Goal: Communication & Community: Answer question/provide support

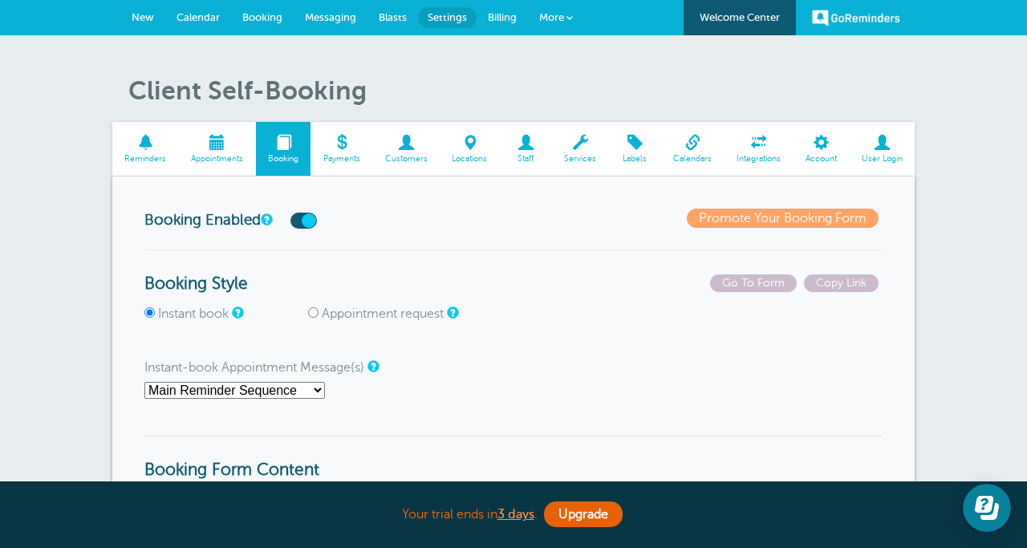
click at [224, 148] on span at bounding box center [217, 142] width 77 height 15
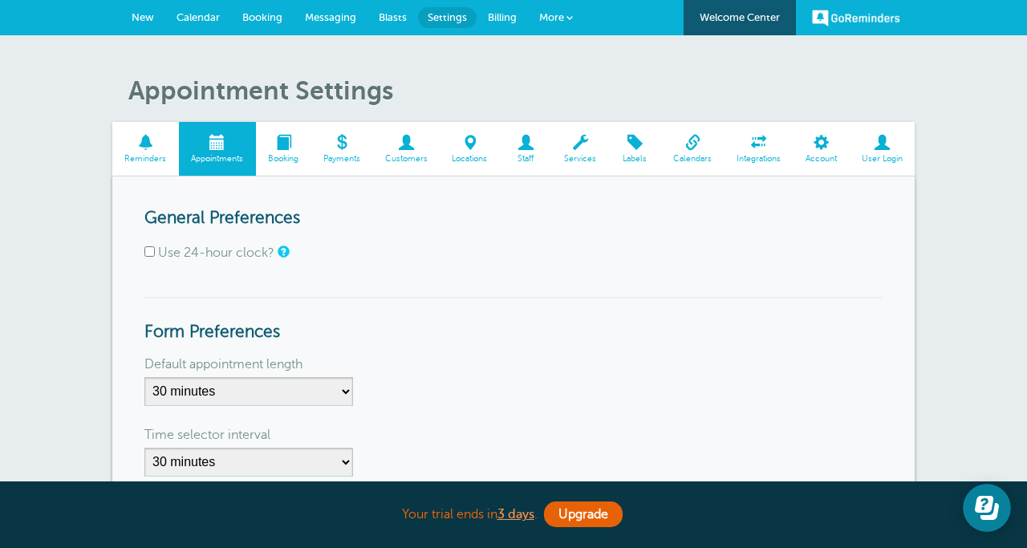
click at [205, 19] on span "Calendar" at bounding box center [198, 17] width 43 height 12
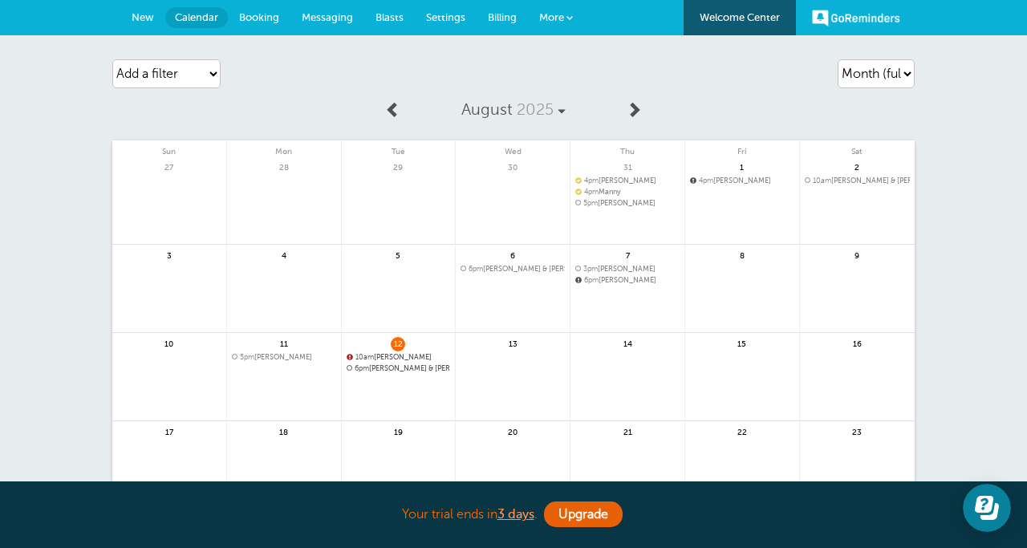
click at [411, 355] on span "10am Shade Darnell" at bounding box center [399, 357] width 104 height 9
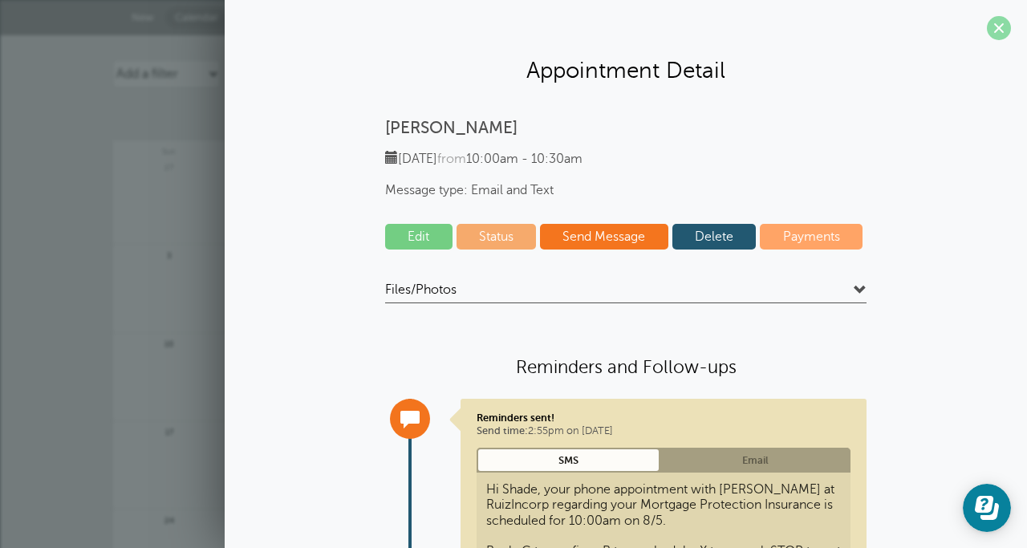
click at [999, 22] on span at bounding box center [999, 28] width 24 height 24
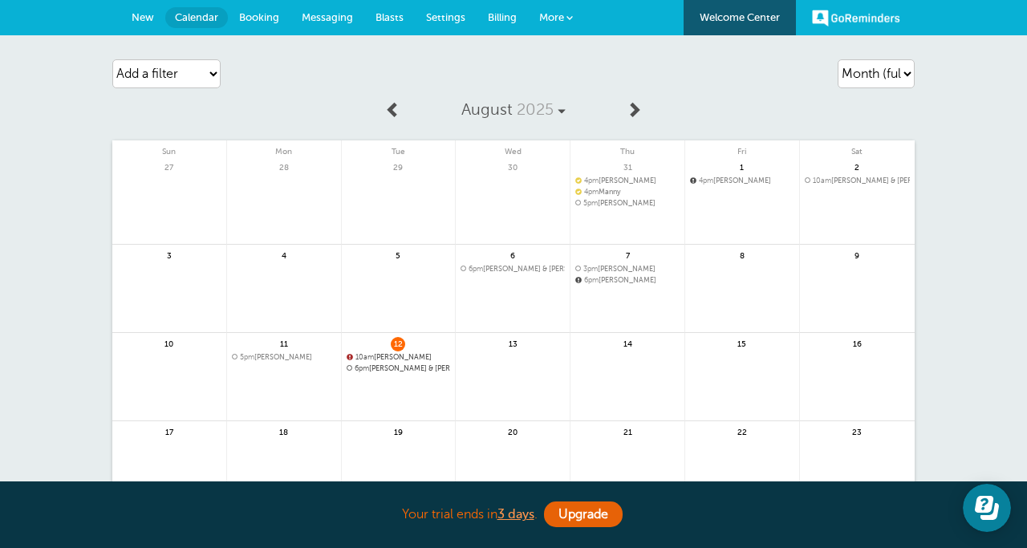
click at [266, 19] on span "Booking" at bounding box center [259, 17] width 40 height 12
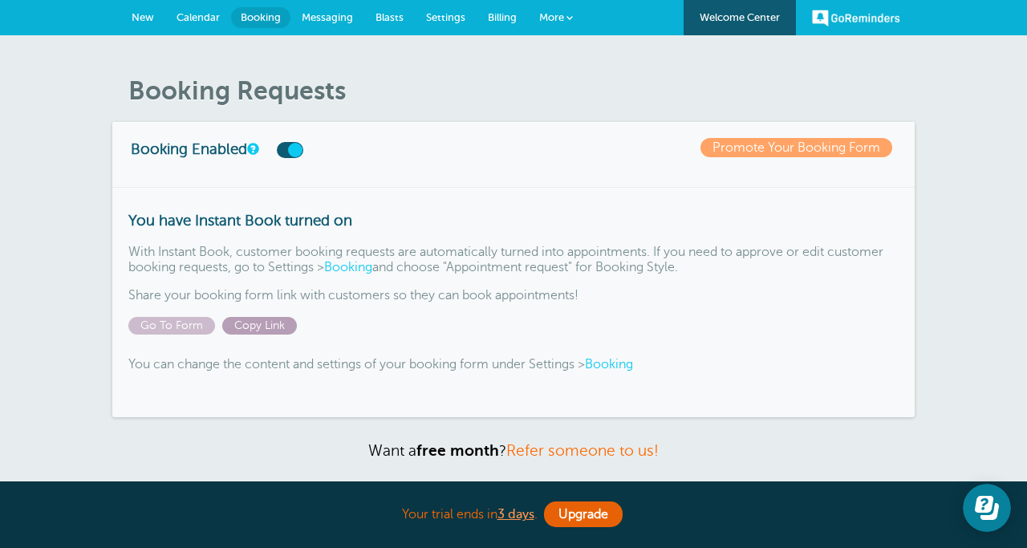
click at [265, 319] on span "Copy Link" at bounding box center [259, 326] width 75 height 18
click at [311, 10] on link "Messaging" at bounding box center [328, 17] width 74 height 35
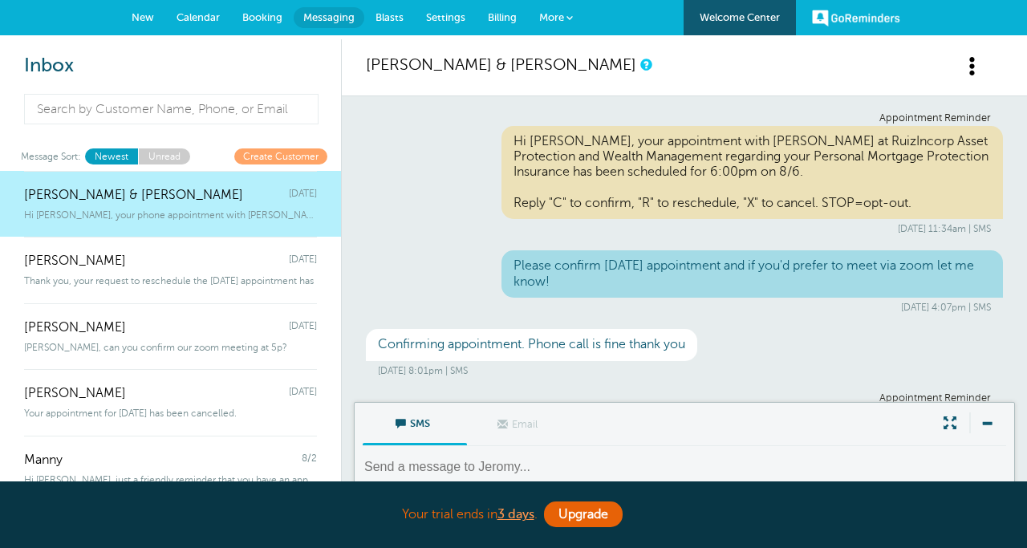
scroll to position [144, 0]
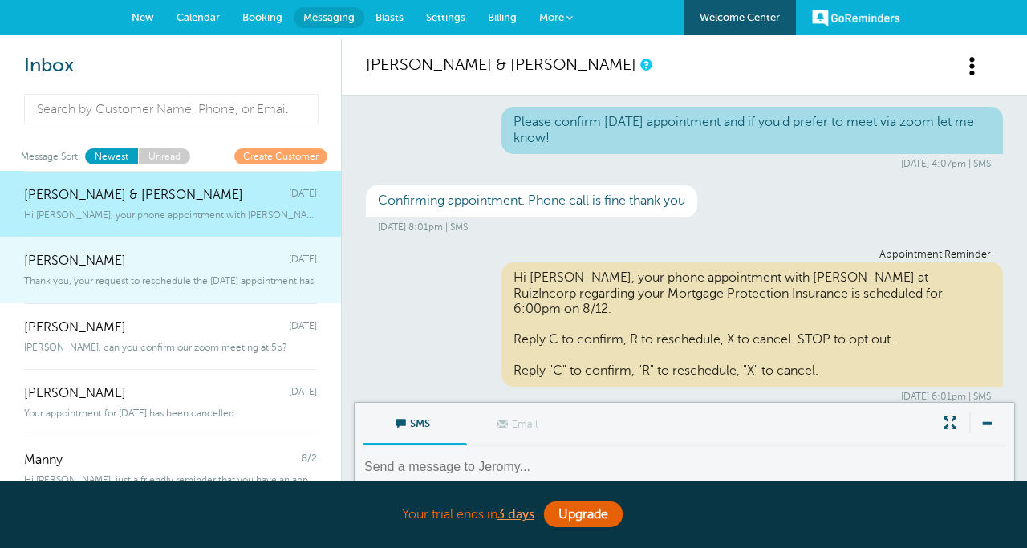
click at [162, 254] on div "Shade Darnell Monday" at bounding box center [170, 253] width 293 height 32
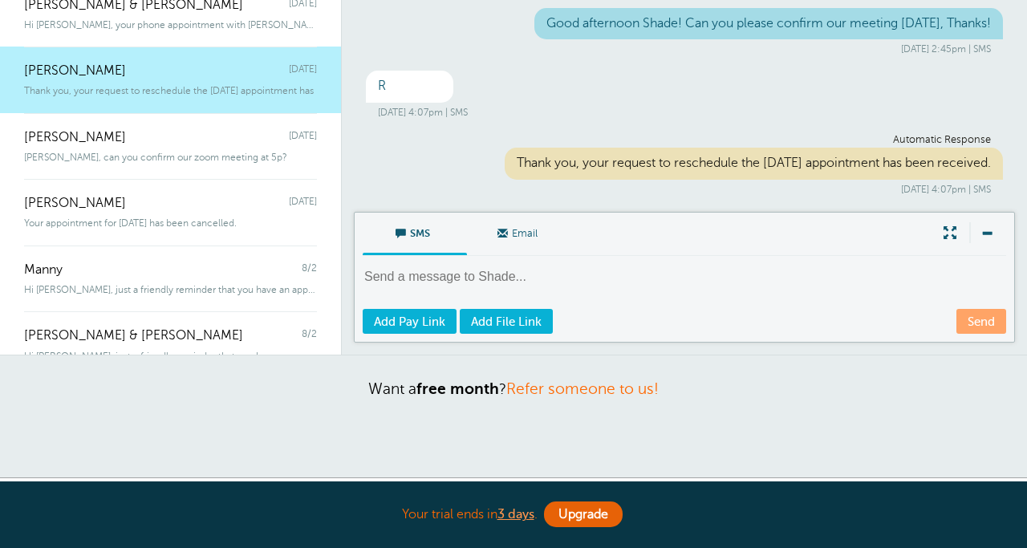
scroll to position [196, 0]
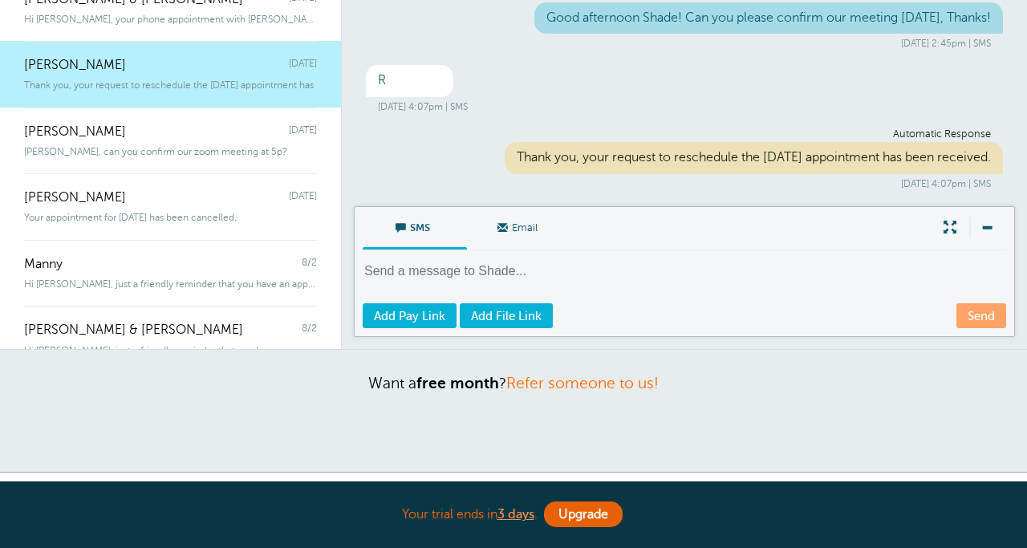
click at [458, 270] on textarea at bounding box center [686, 281] width 647 height 39
type textarea "P"
type textarea "G"
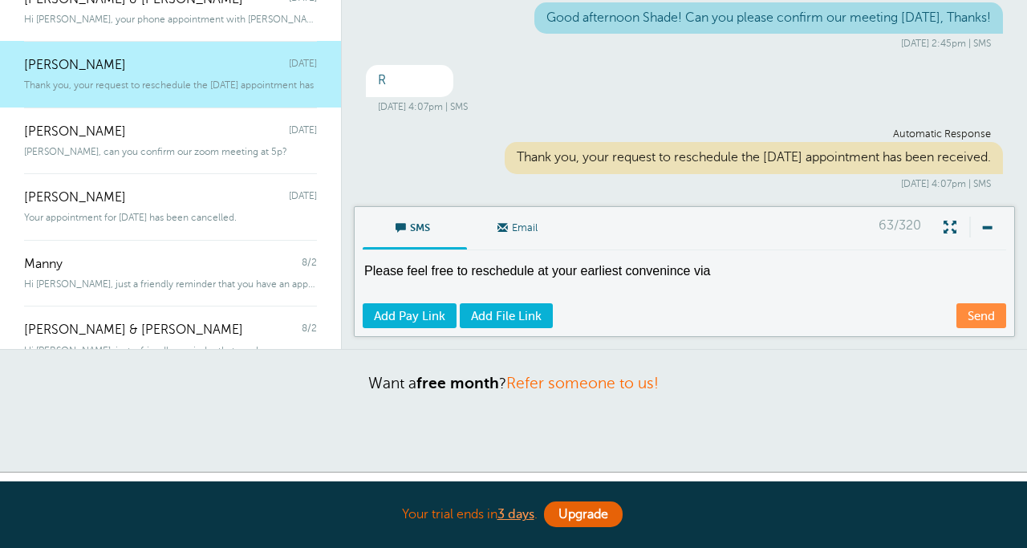
paste textarea "https://www.goreminders.com/book/688bcf8a5cbbfa32"
click at [648, 271] on textarea "Please feel free to reschedule at your earliest convenince via https://www.gore…" at bounding box center [686, 281] width 647 height 39
click at [729, 264] on textarea "Please feel free to reschedule at your earliest convenience via https://www.gor…" at bounding box center [686, 281] width 647 height 39
drag, startPoint x: 710, startPoint y: 280, endPoint x: 505, endPoint y: 252, distance: 207.4
click at [505, 252] on div "SMS Email Write Message 112/320 Please feel free to reschedule at your earliest…" at bounding box center [684, 271] width 661 height 131
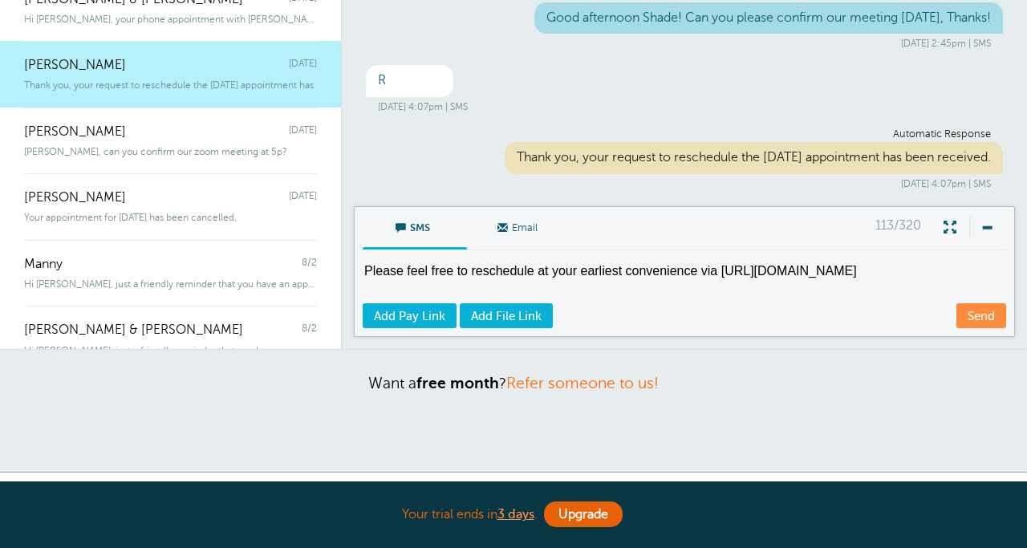
paste textarea "Hello, please reschedule your appointment at your earliest convenience using th…"
type textarea "Hello, please reschedule your appointment at your earliest convenience using th…"
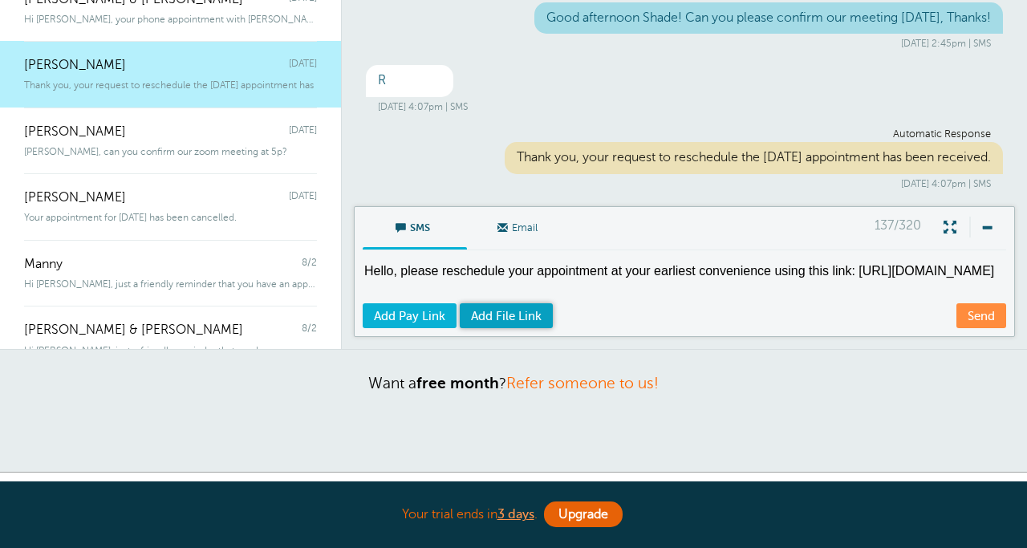
click at [517, 319] on span "Add File Link" at bounding box center [506, 316] width 71 height 13
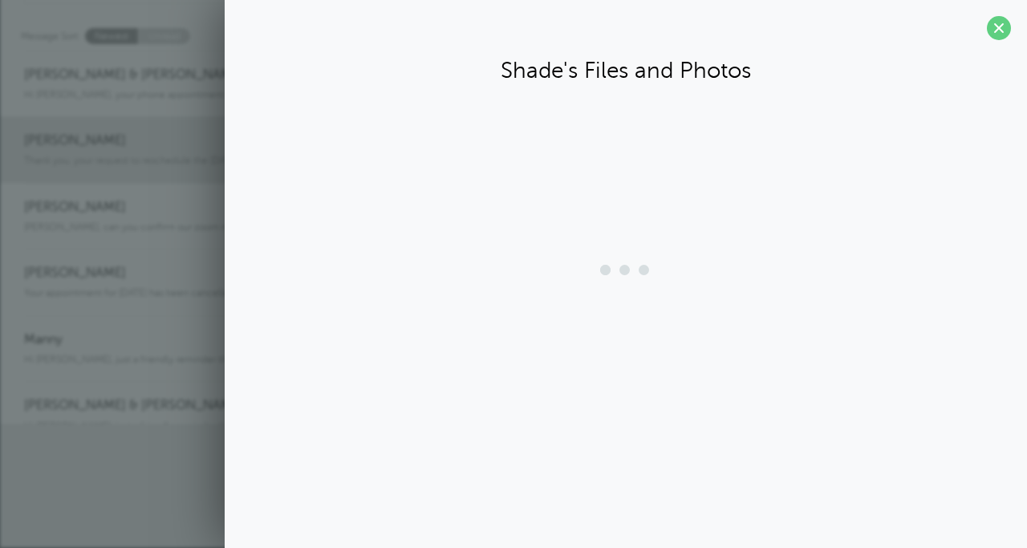
scroll to position [120, 0]
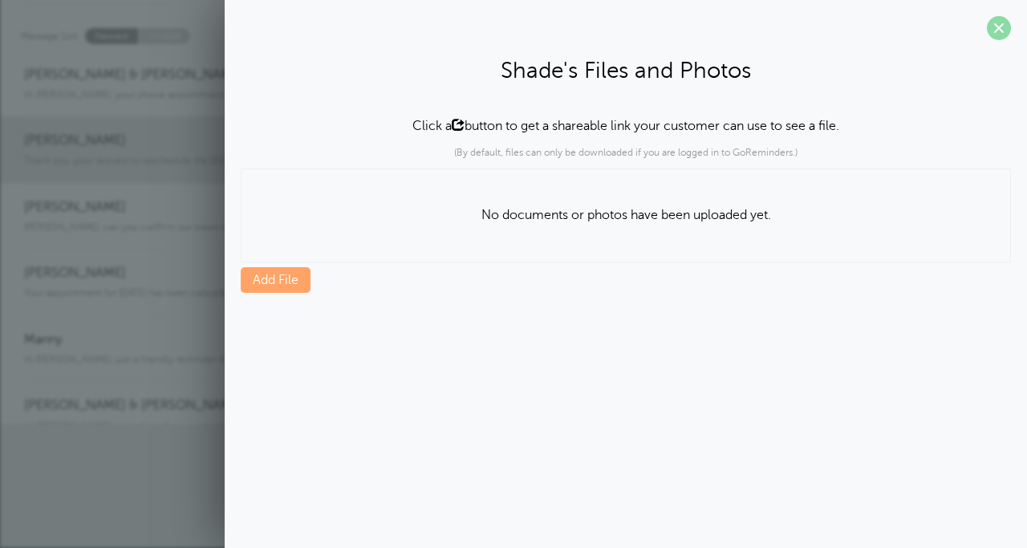
click at [998, 23] on span at bounding box center [999, 28] width 24 height 24
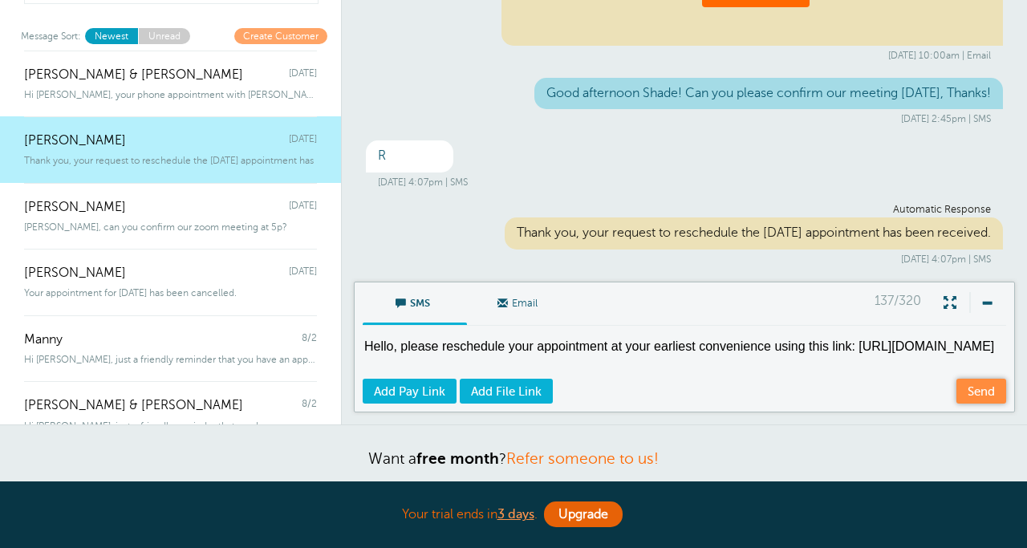
click at [971, 385] on link "Send" at bounding box center [982, 391] width 50 height 25
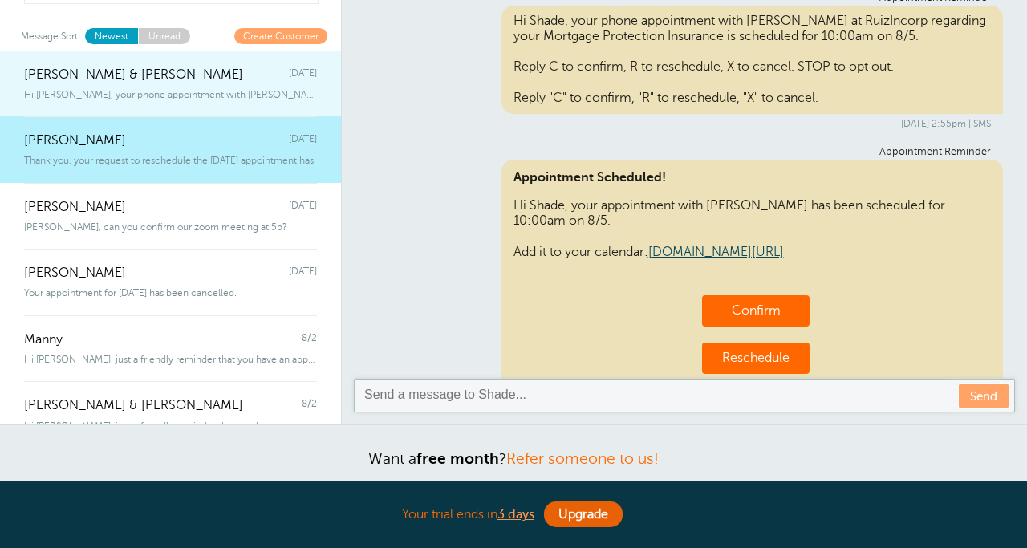
scroll to position [0, 0]
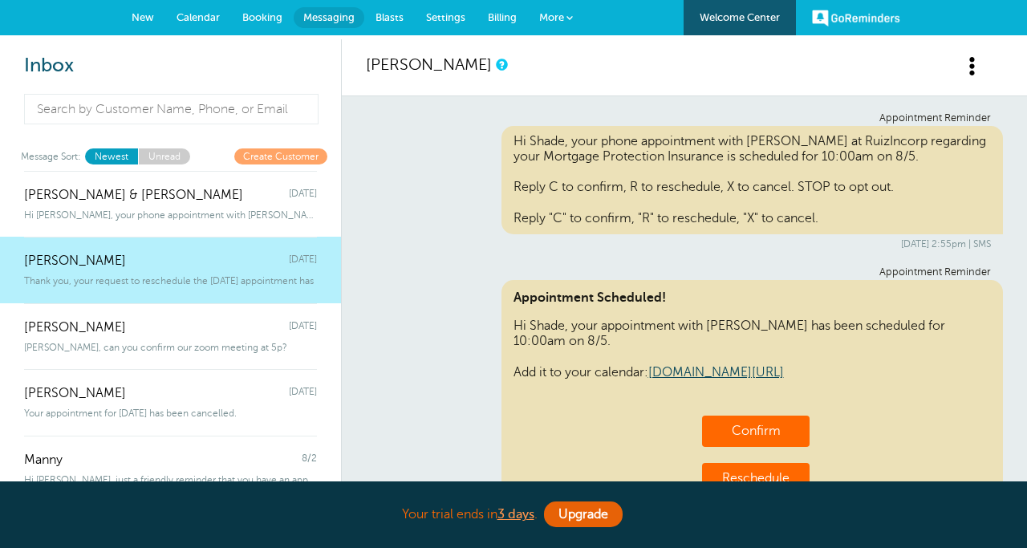
click at [196, 22] on span "Calendar" at bounding box center [198, 17] width 43 height 12
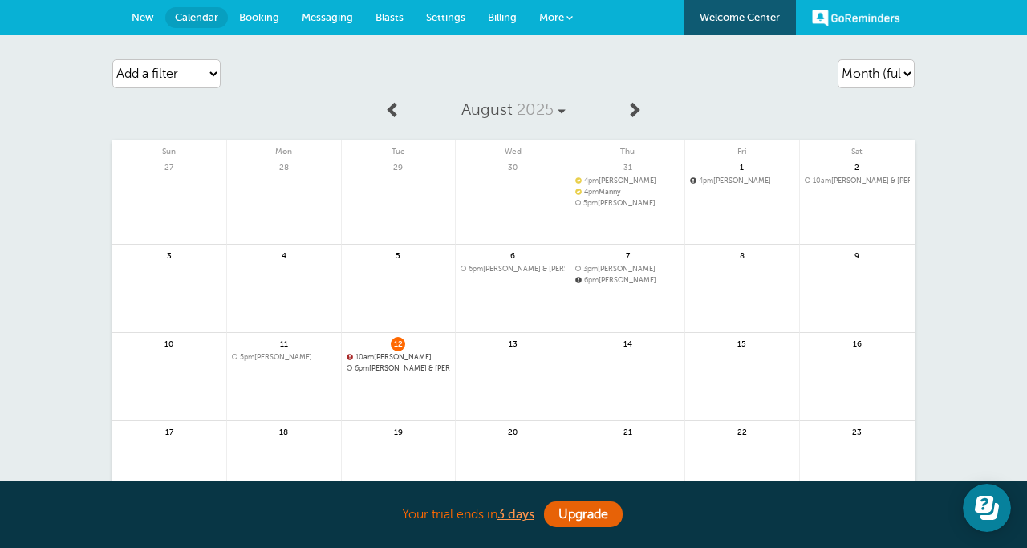
click at [389, 368] on span "6pm [PERSON_NAME] & [PERSON_NAME]" at bounding box center [399, 368] width 104 height 9
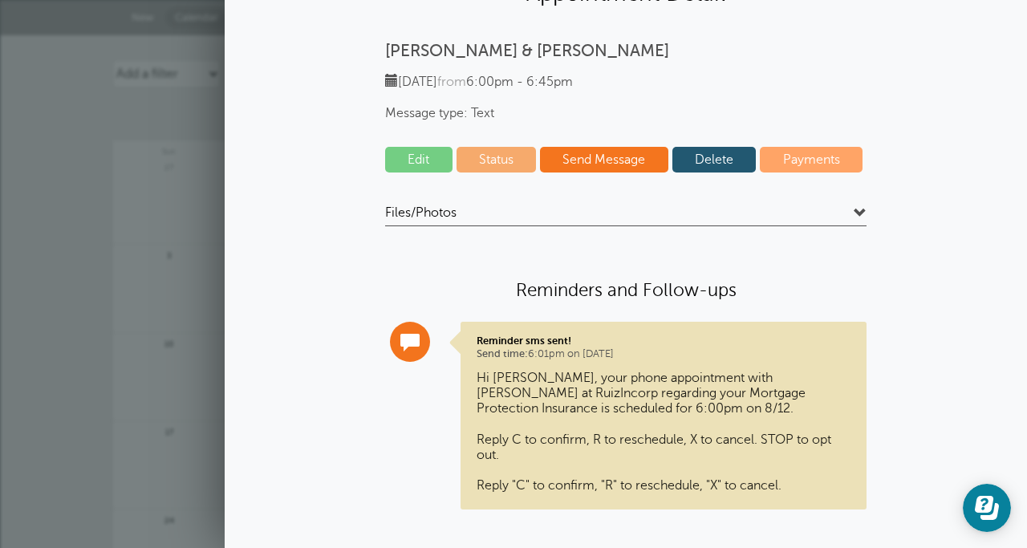
scroll to position [91, 0]
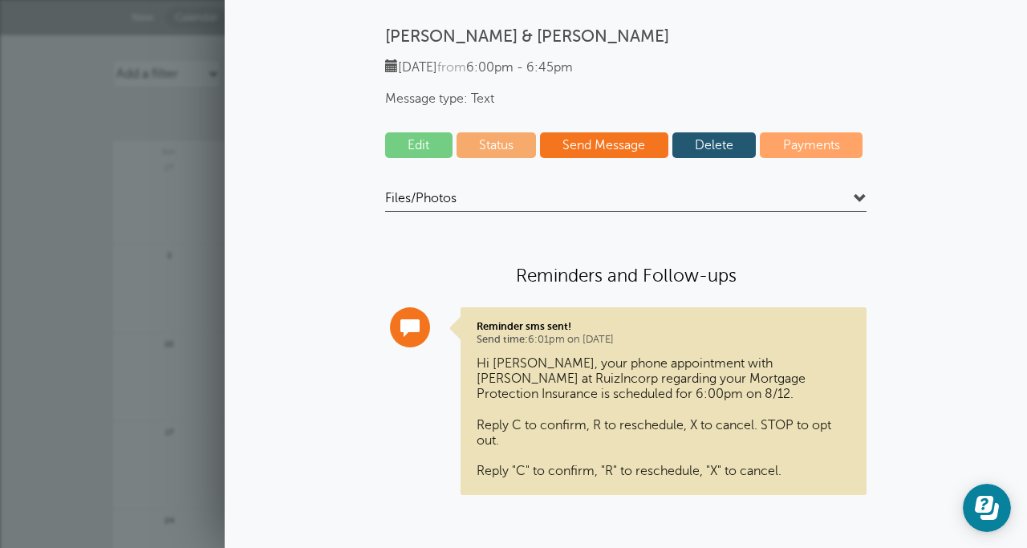
click at [220, 162] on div "27" at bounding box center [169, 200] width 115 height 88
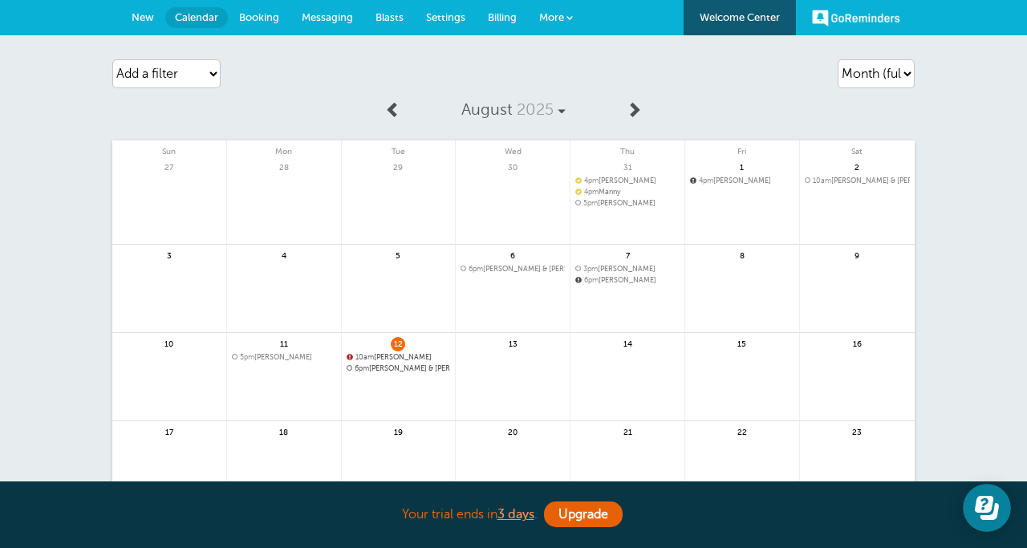
click at [324, 19] on span "Messaging" at bounding box center [327, 17] width 51 height 12
